Goal: Information Seeking & Learning: Compare options

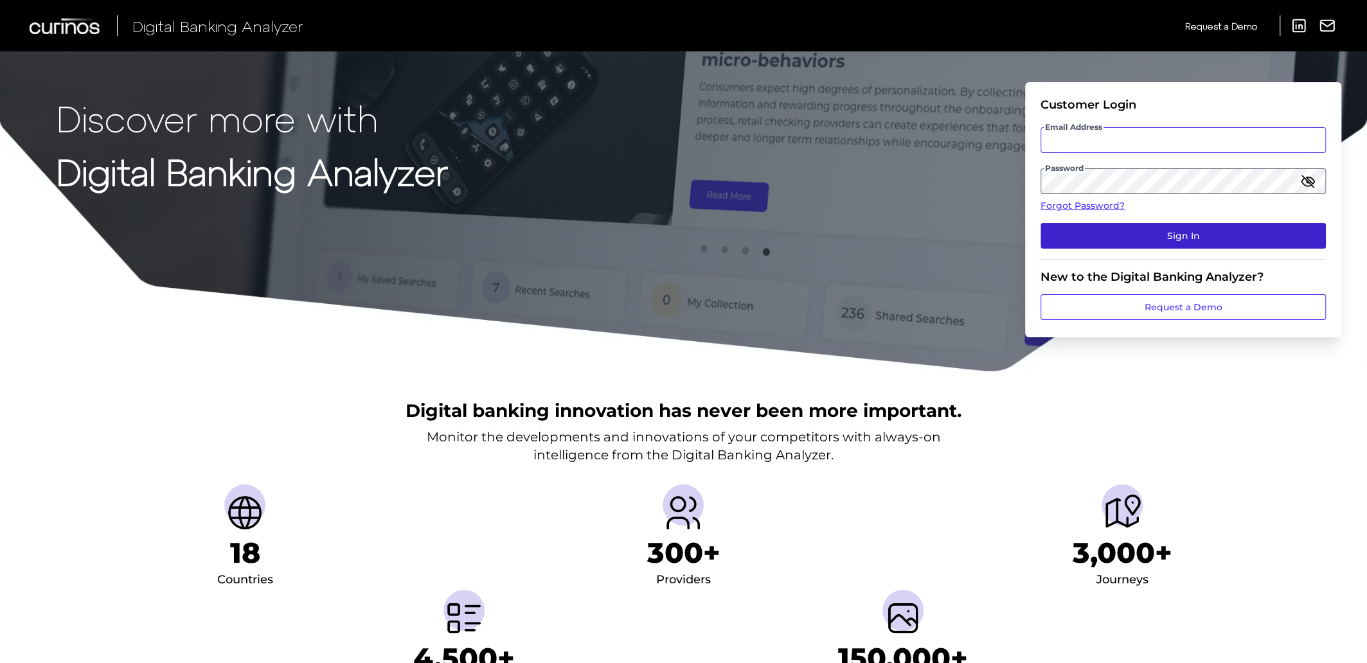
type input "[EMAIL_ADDRESS][PERSON_NAME][DOMAIN_NAME]"
click at [1123, 235] on button "Sign In" at bounding box center [1182, 236] width 285 height 26
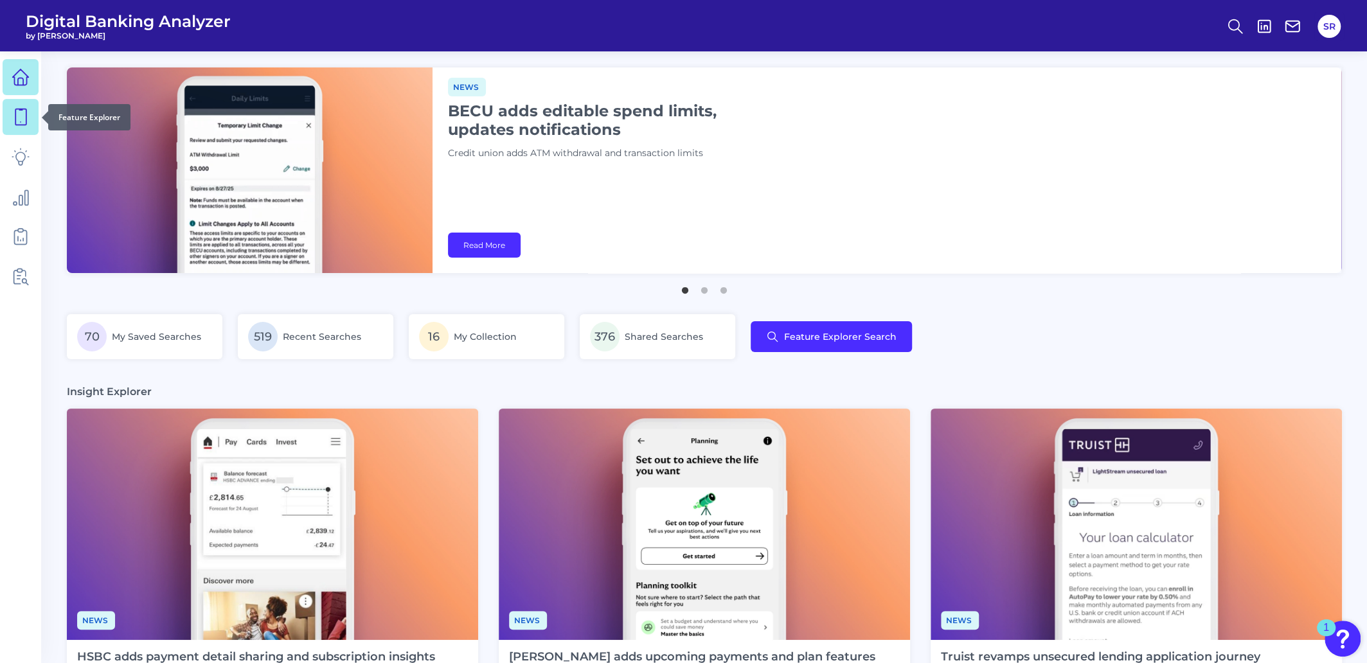
click at [13, 123] on icon at bounding box center [21, 117] width 18 height 18
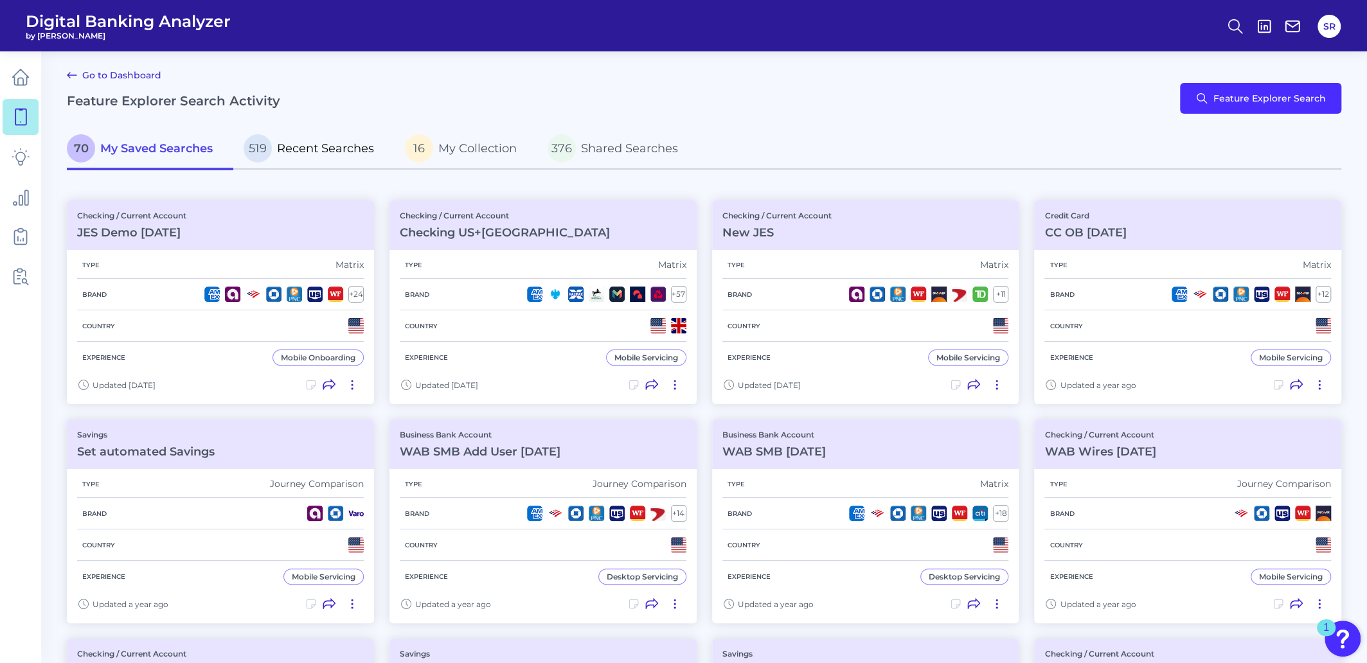
click at [324, 153] on span "Recent Searches" at bounding box center [325, 148] width 97 height 14
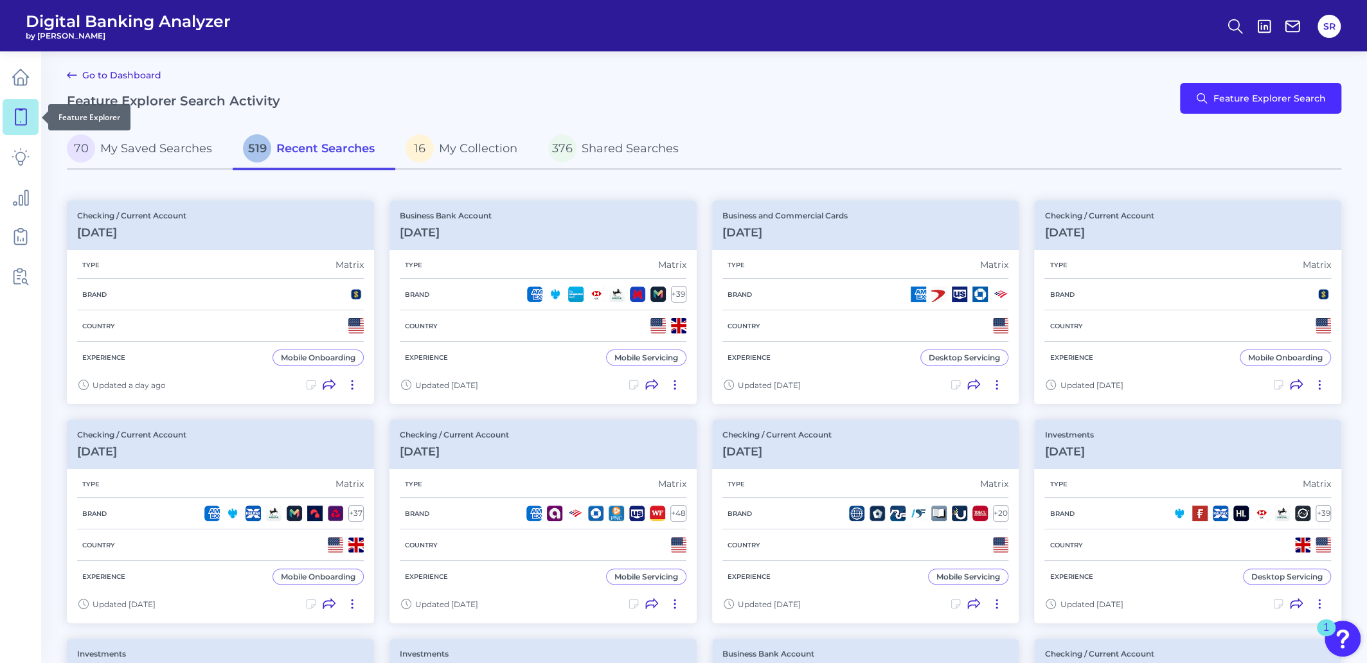
click at [19, 118] on icon at bounding box center [21, 117] width 18 height 18
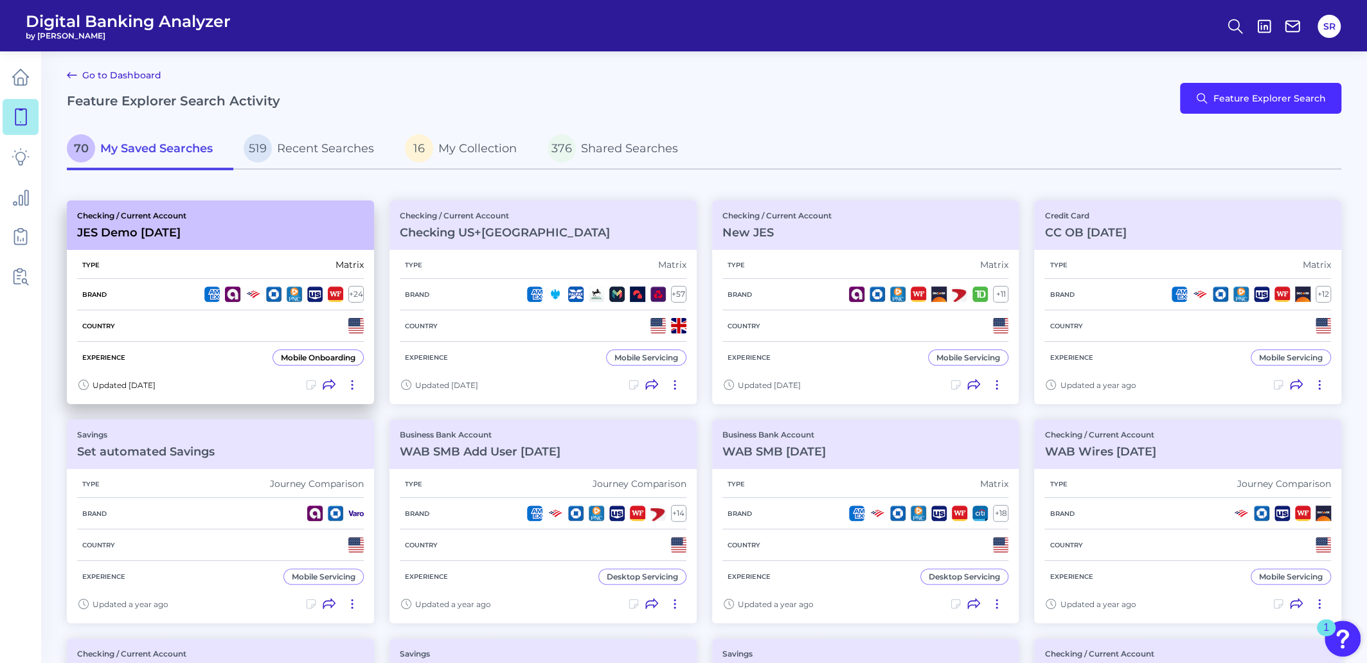
click at [296, 276] on div "Type Matrix" at bounding box center [220, 265] width 287 height 28
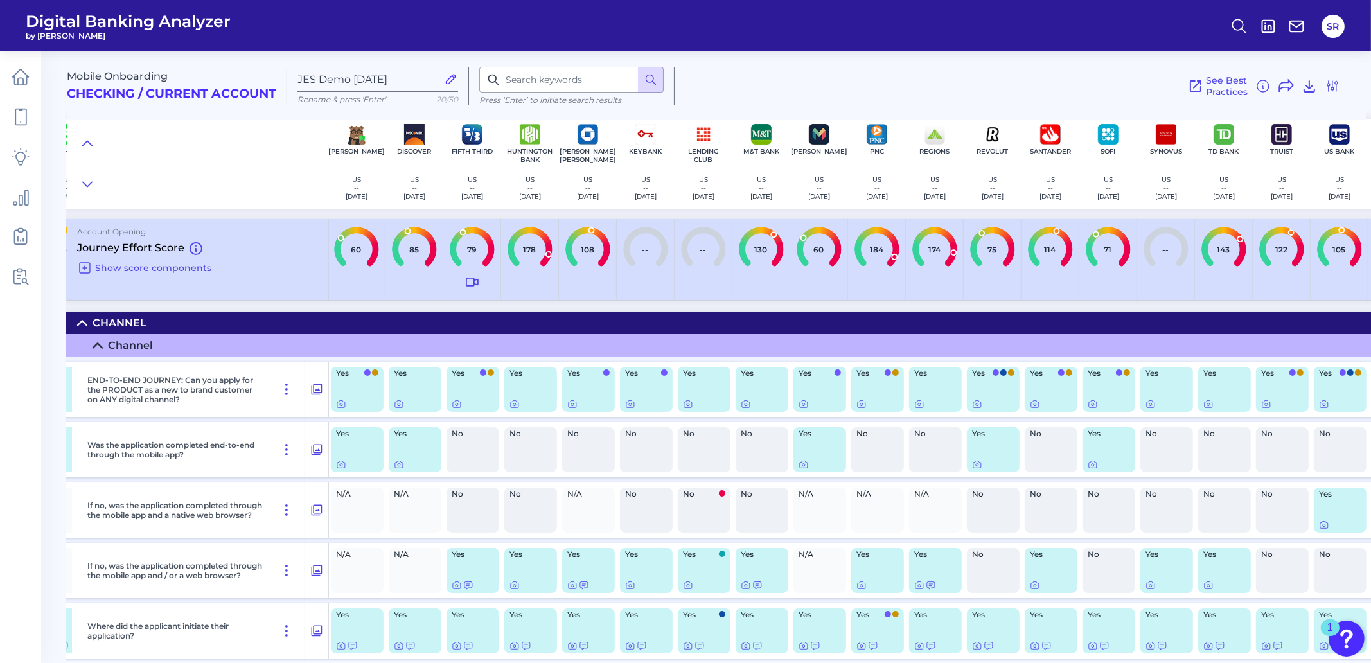
scroll to position [0, 641]
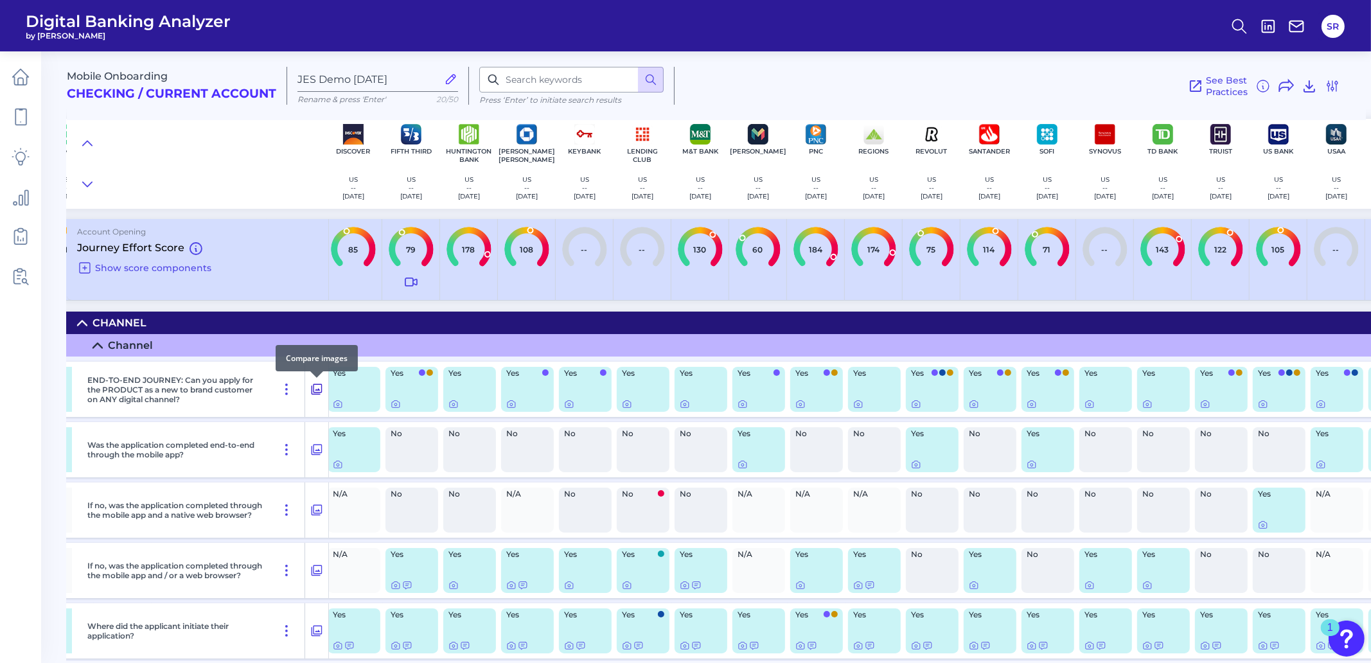
click at [319, 384] on icon at bounding box center [316, 389] width 13 height 15
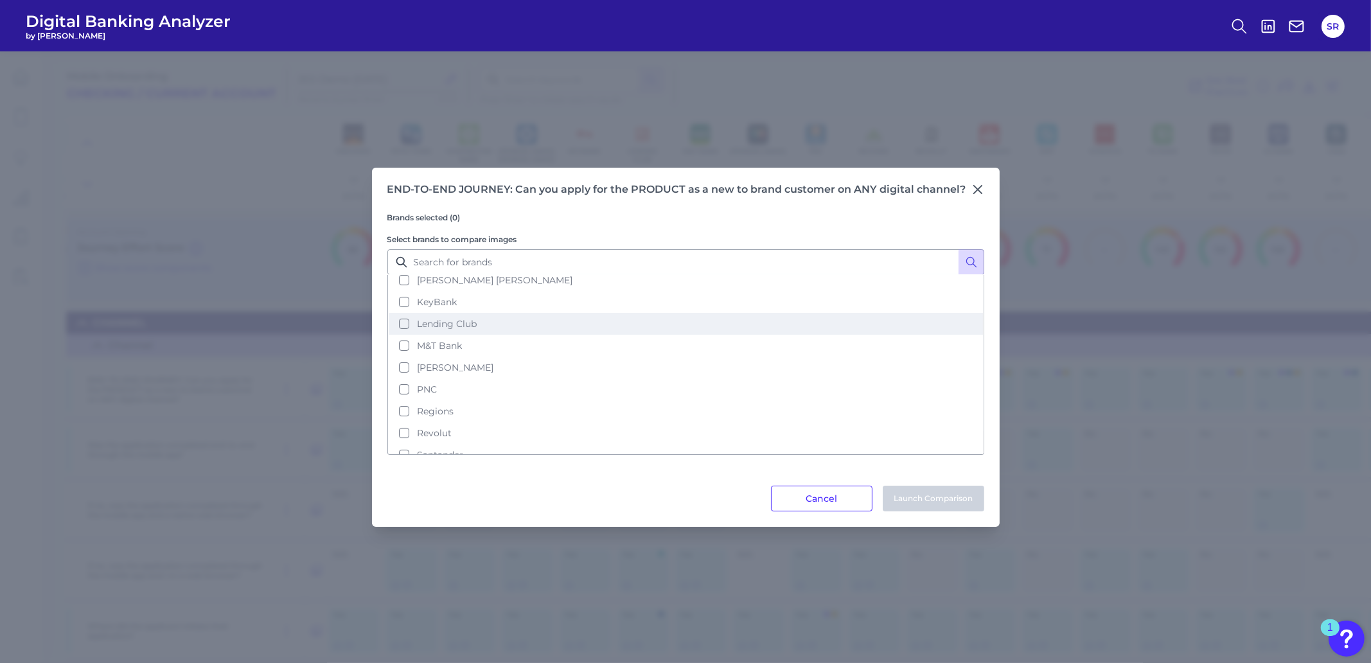
scroll to position [332, 0]
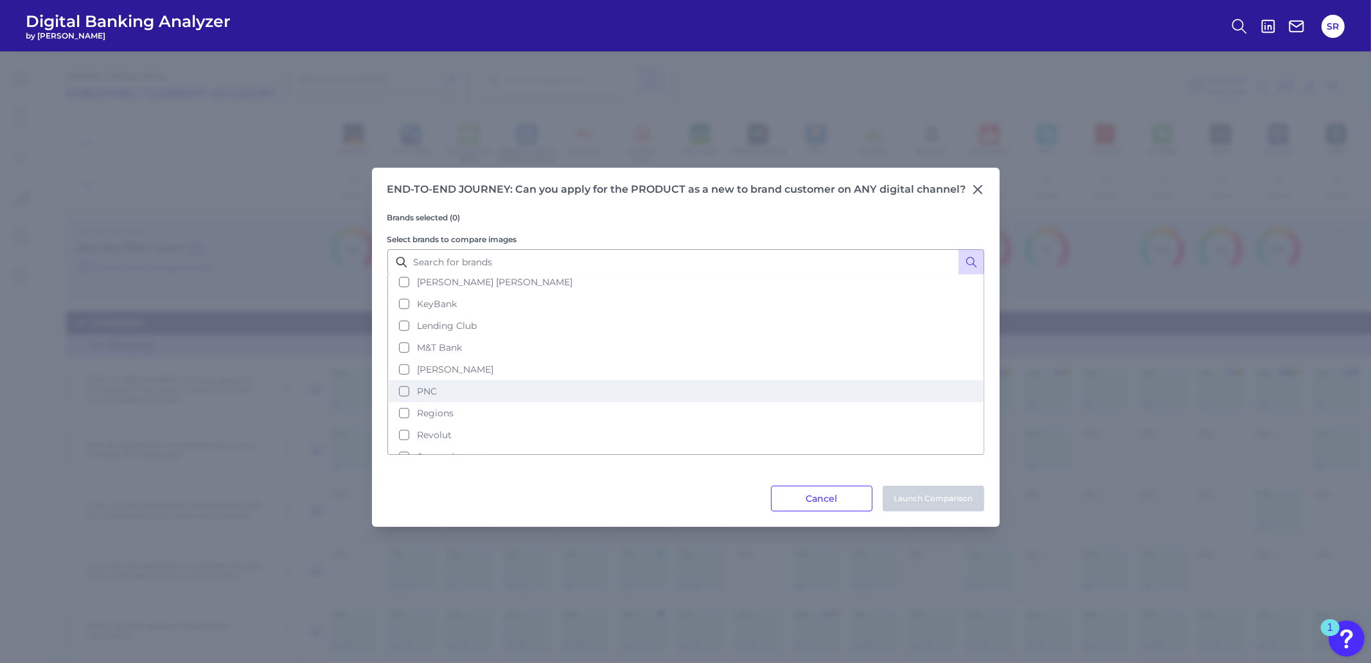
click at [404, 380] on button "PNC" at bounding box center [686, 391] width 594 height 22
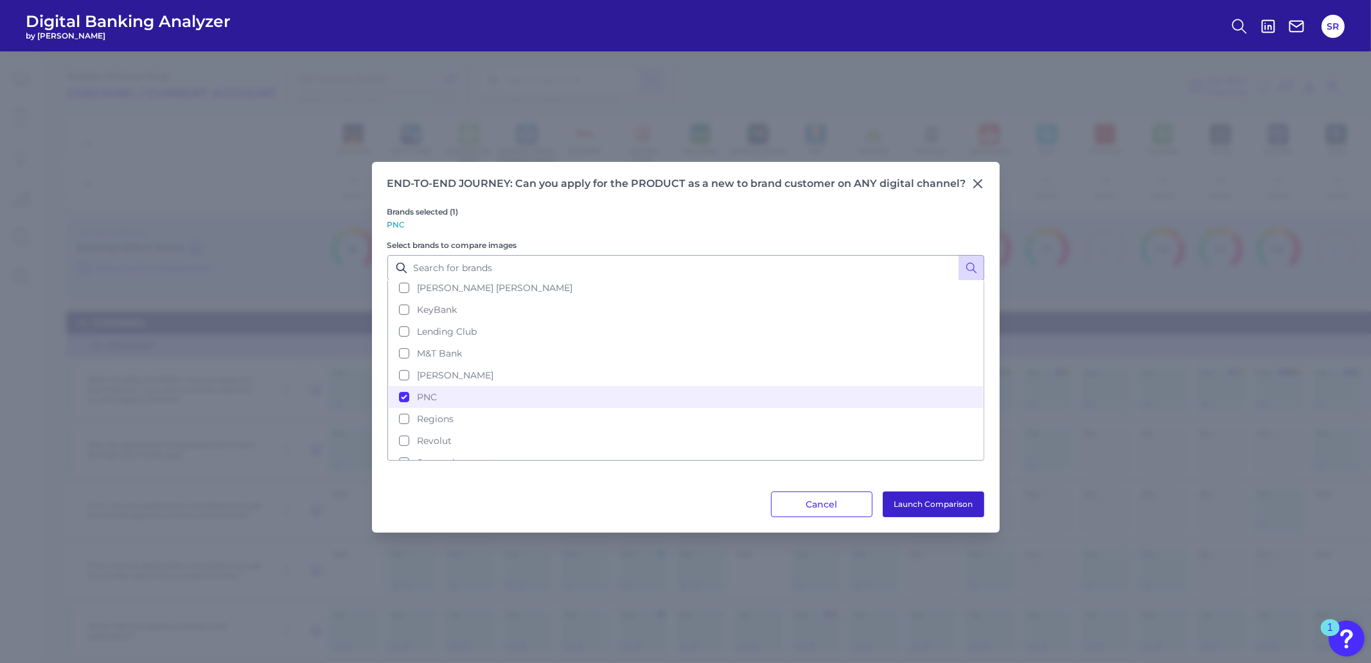
click at [948, 497] on button "Launch Comparison" at bounding box center [934, 505] width 102 height 26
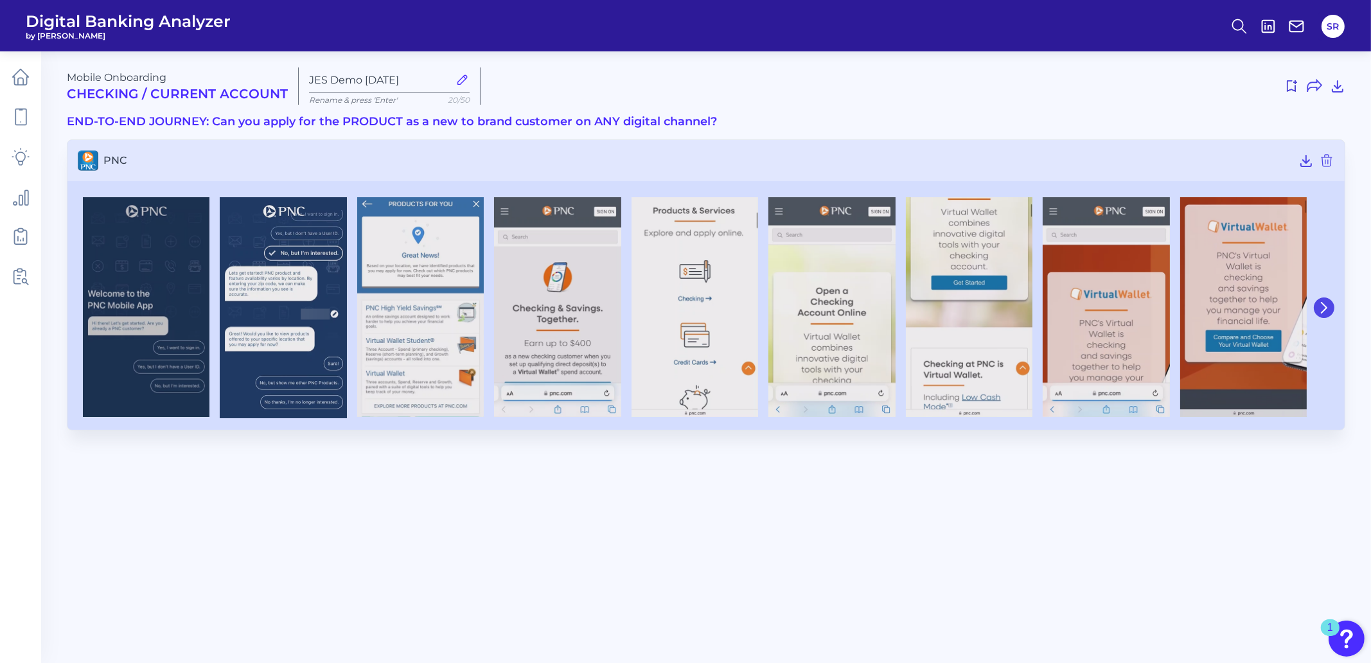
click at [1326, 312] on icon at bounding box center [1324, 308] width 12 height 12
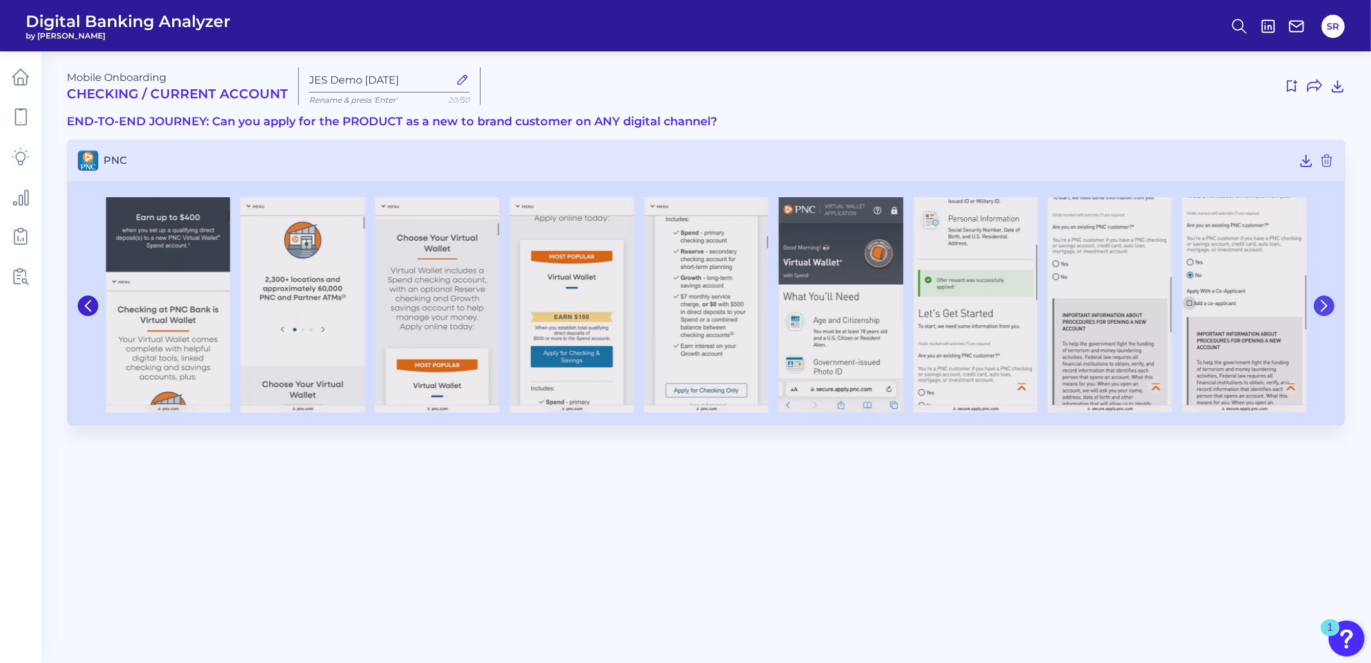
click at [1327, 308] on icon at bounding box center [1324, 306] width 12 height 12
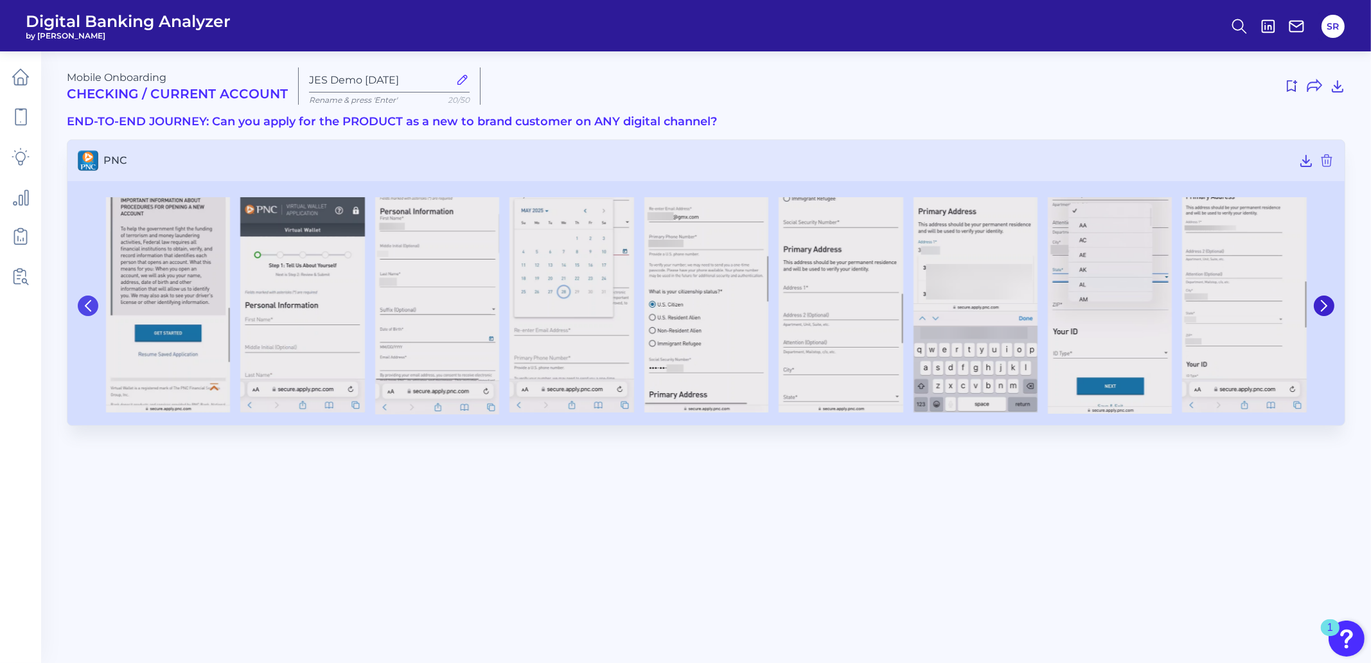
click at [90, 301] on icon at bounding box center [87, 306] width 5 height 10
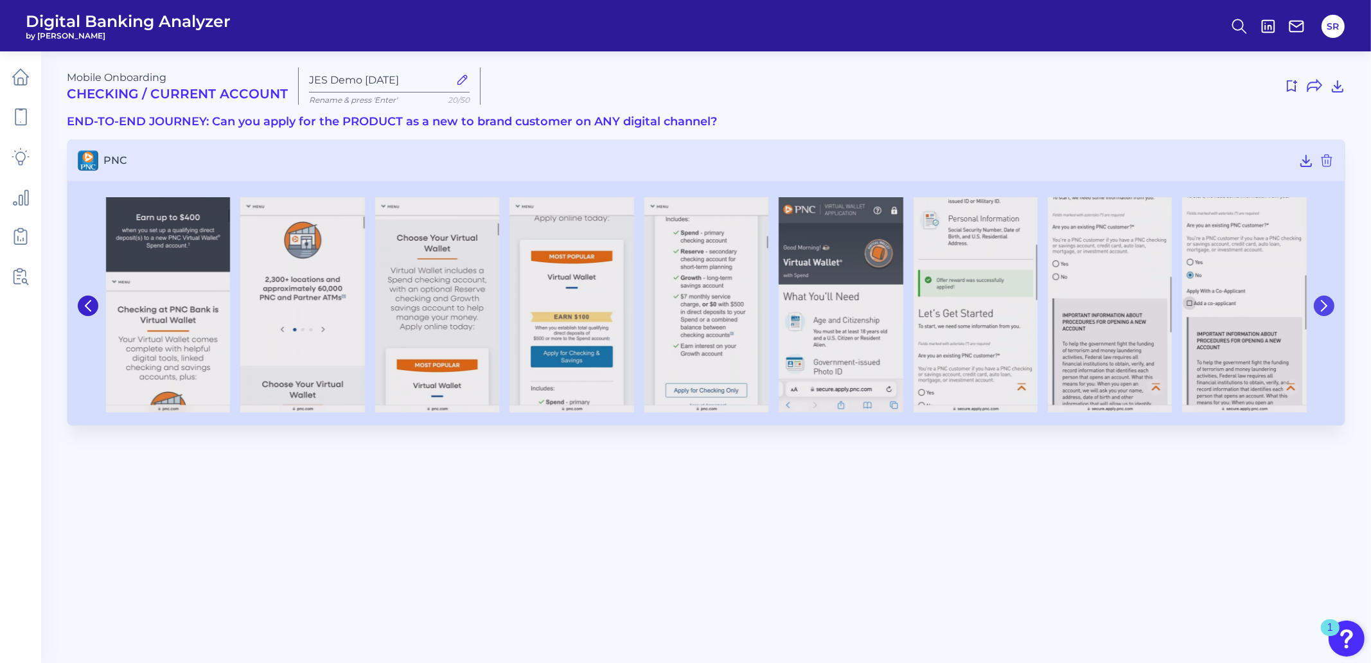
click at [1324, 310] on icon at bounding box center [1324, 306] width 12 height 12
